Goal: Book appointment/travel/reservation

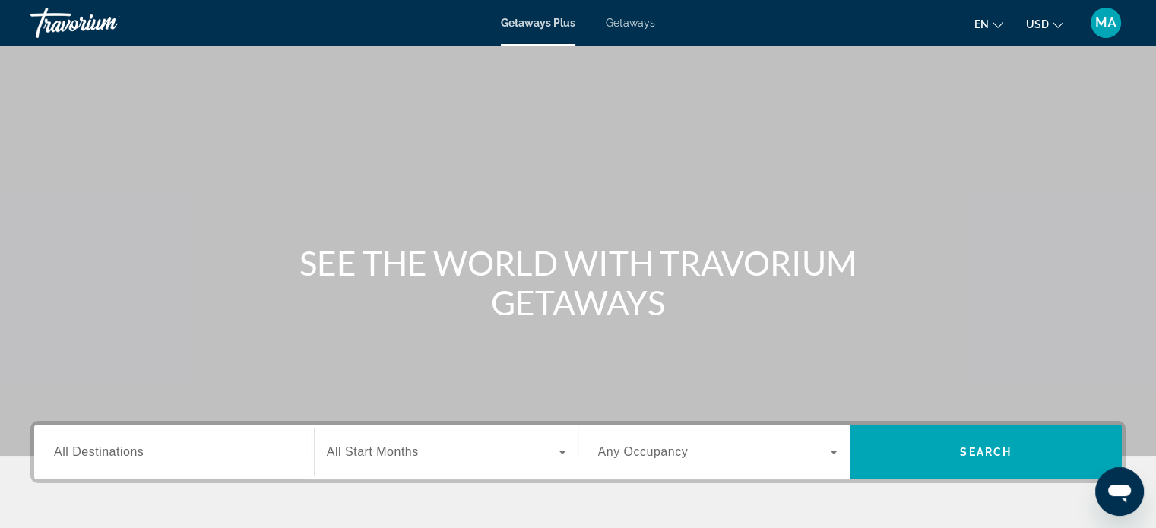
click at [202, 445] on input "Destination All Destinations" at bounding box center [174, 453] width 240 height 18
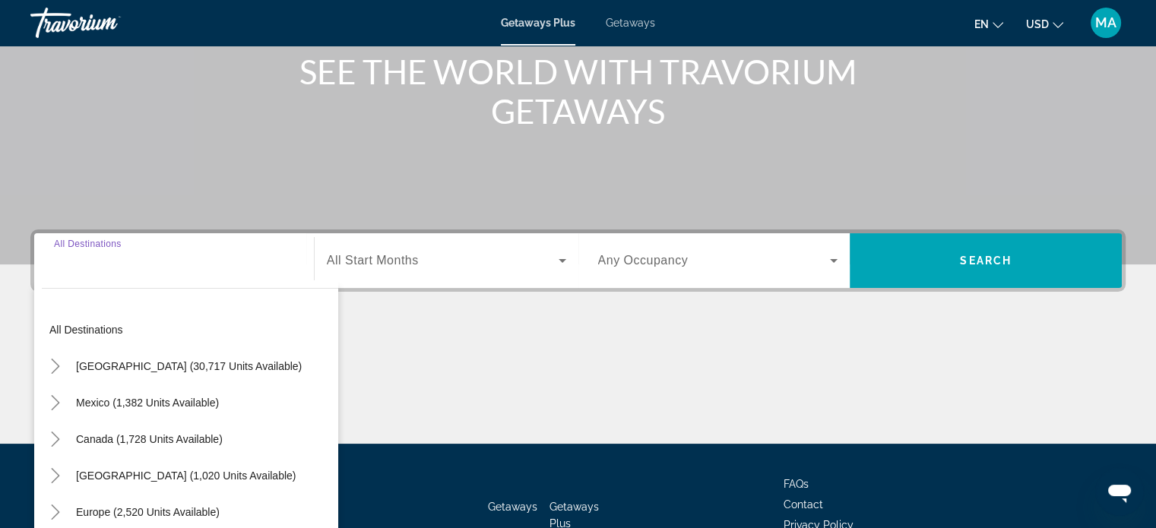
scroll to position [293, 0]
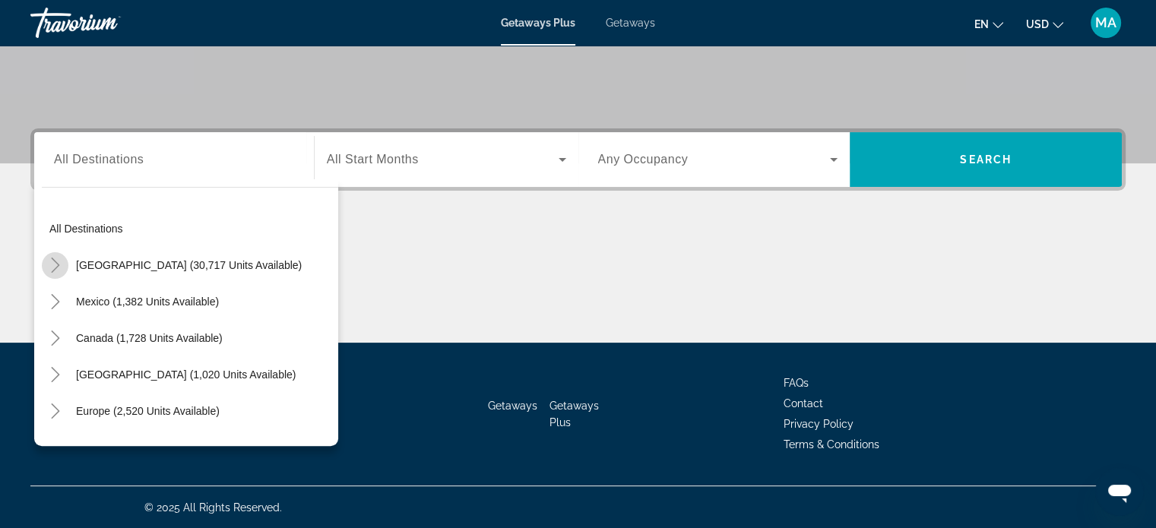
click at [60, 266] on icon "Toggle United States (30,717 units available)" at bounding box center [55, 265] width 15 height 15
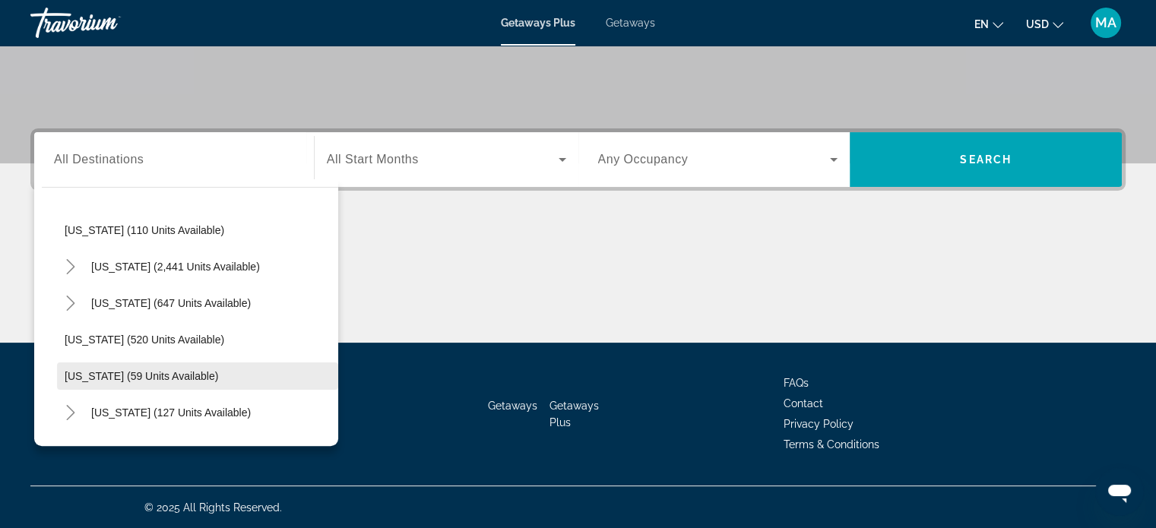
scroll to position [804, 0]
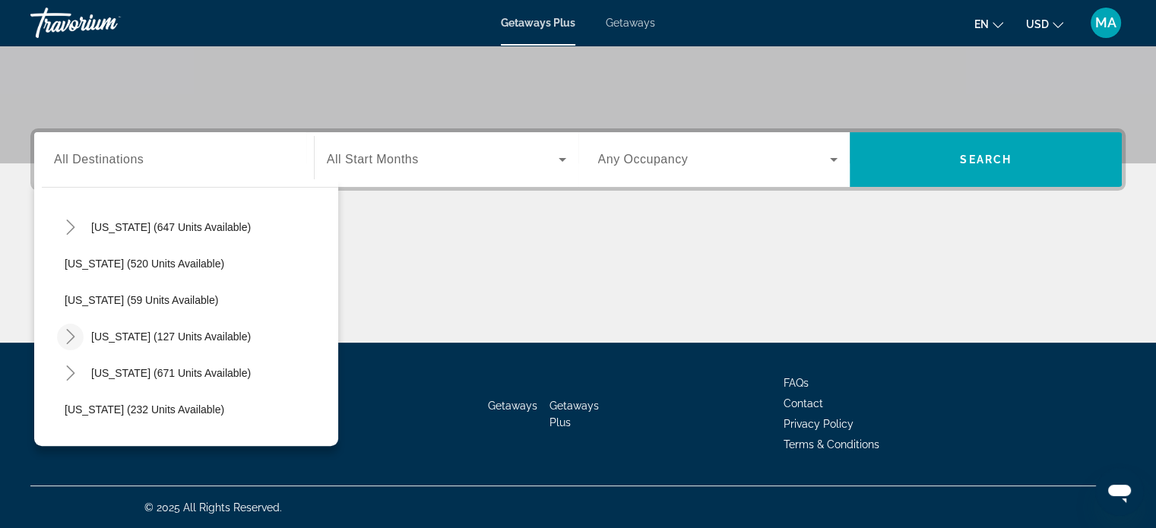
click at [72, 338] on icon "Toggle New York (127 units available)" at bounding box center [70, 336] width 15 height 15
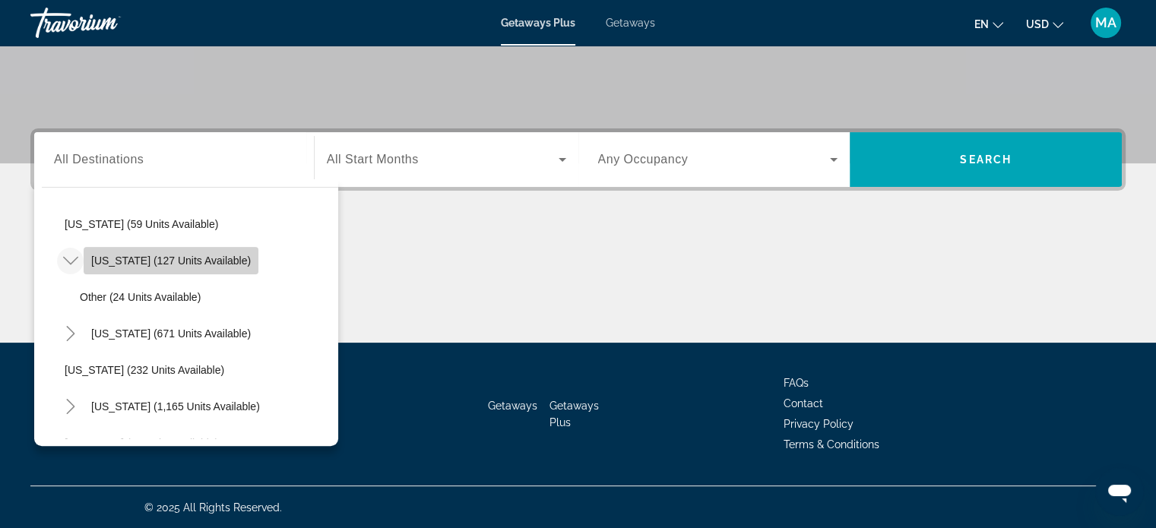
click at [178, 261] on span "[US_STATE] (127 units available)" at bounding box center [171, 261] width 160 height 12
type input "**********"
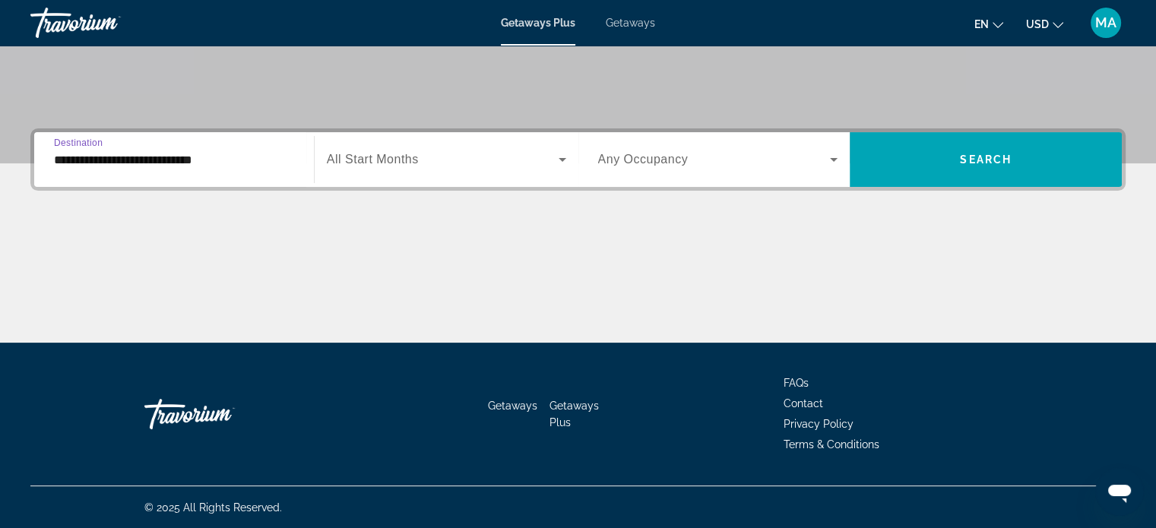
click at [495, 155] on span "Search widget" at bounding box center [443, 159] width 232 height 18
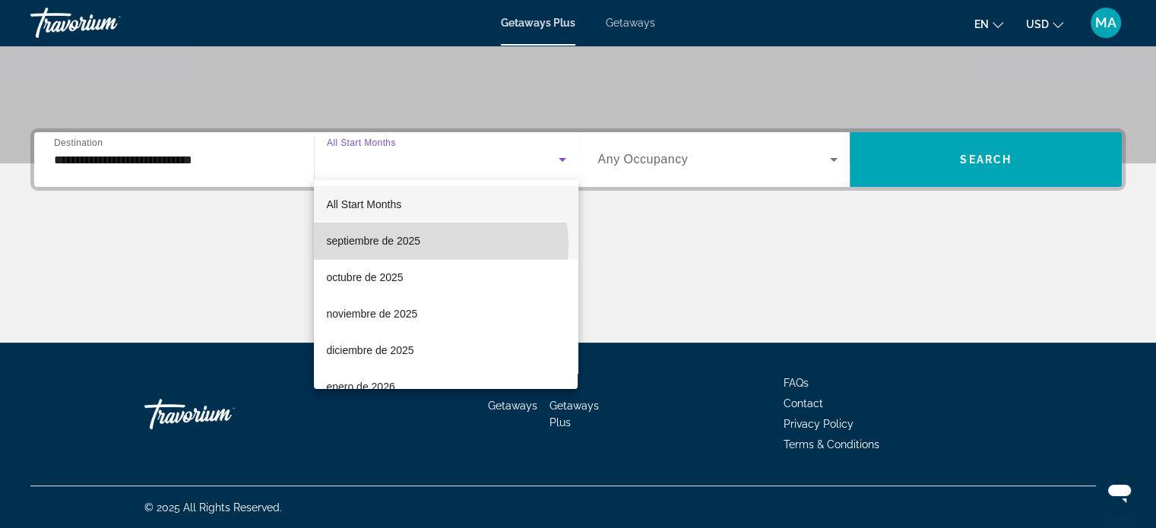
click at [434, 245] on mat-option "septiembre de 2025" at bounding box center [446, 241] width 264 height 36
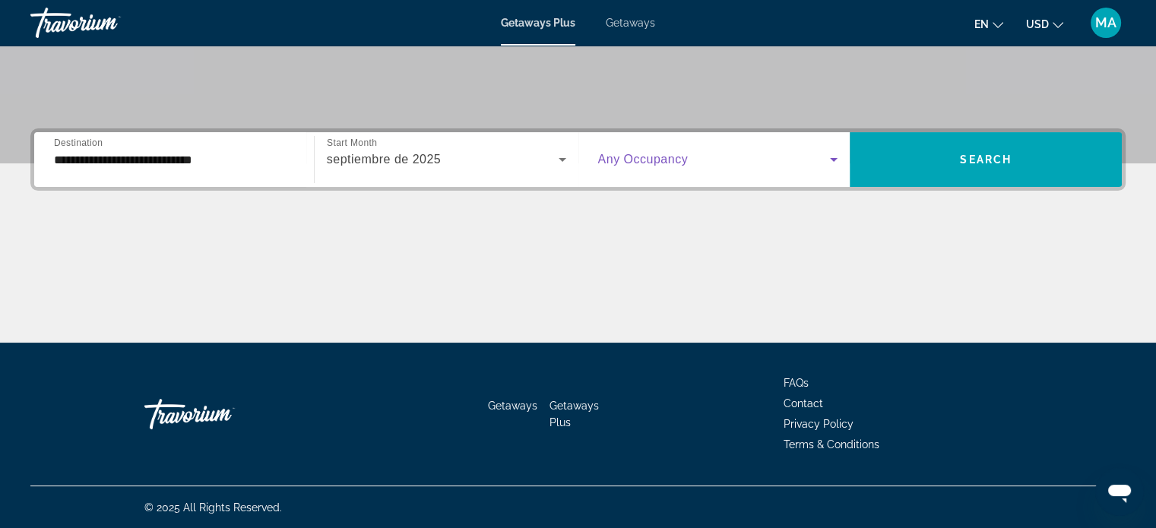
click at [790, 158] on span "Search widget" at bounding box center [714, 159] width 232 height 18
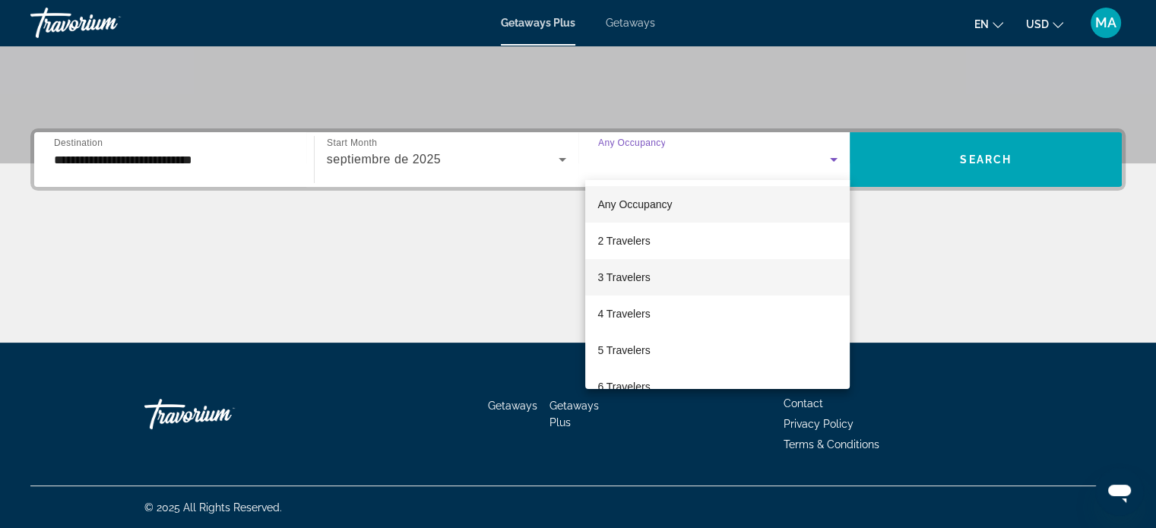
click at [699, 280] on mat-option "3 Travelers" at bounding box center [717, 277] width 264 height 36
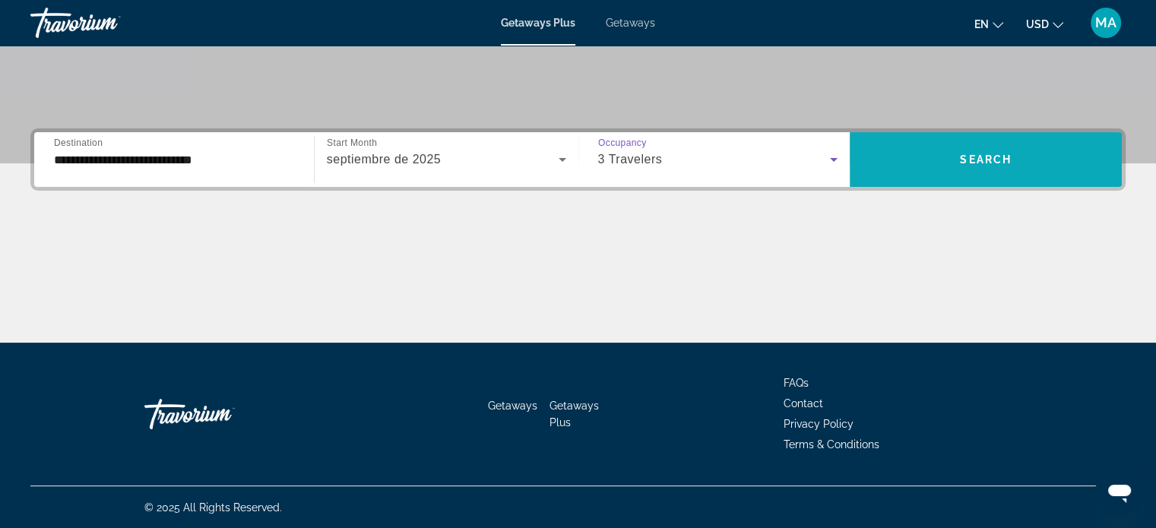
click at [980, 157] on span "Search" at bounding box center [986, 159] width 52 height 12
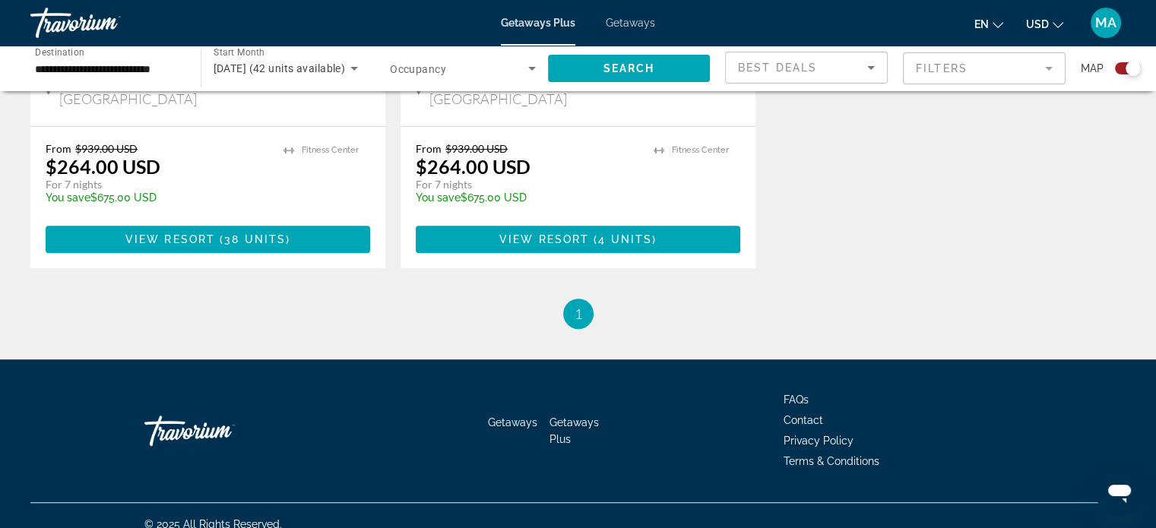
scroll to position [774, 0]
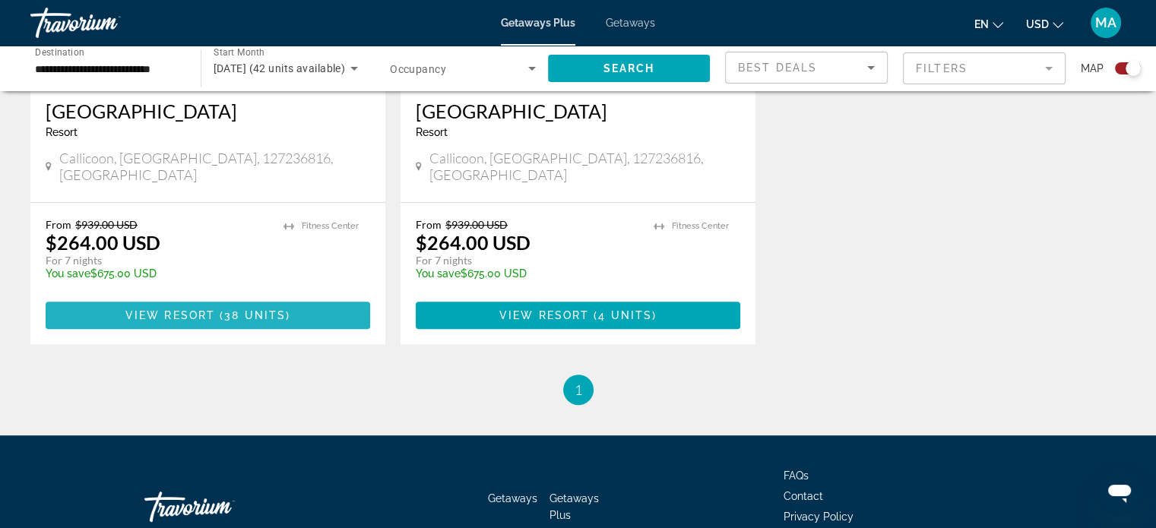
click at [259, 309] on span "38 units" at bounding box center [255, 315] width 62 height 12
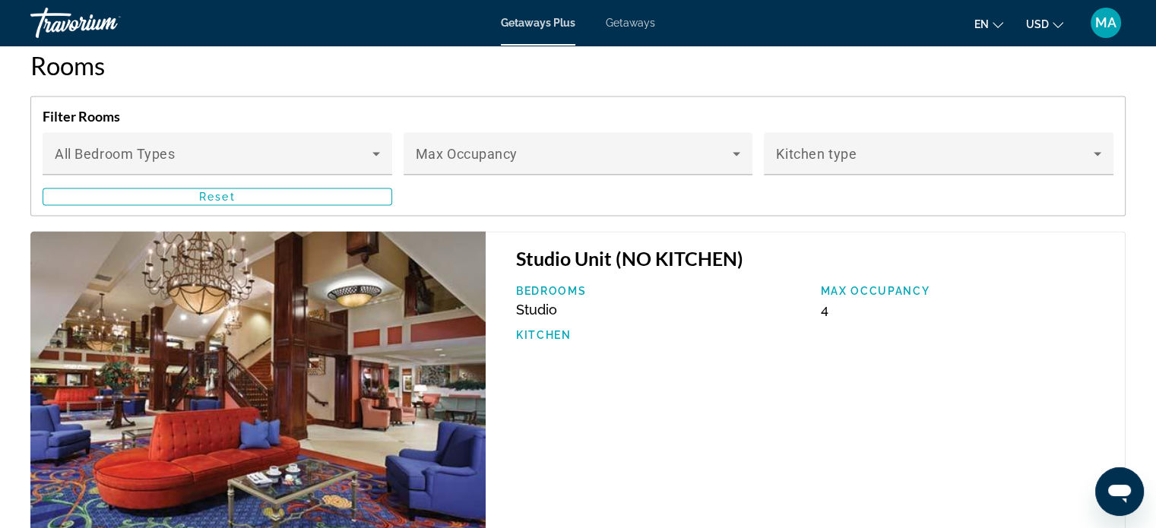
scroll to position [2279, 0]
